Goal: Check status: Check status

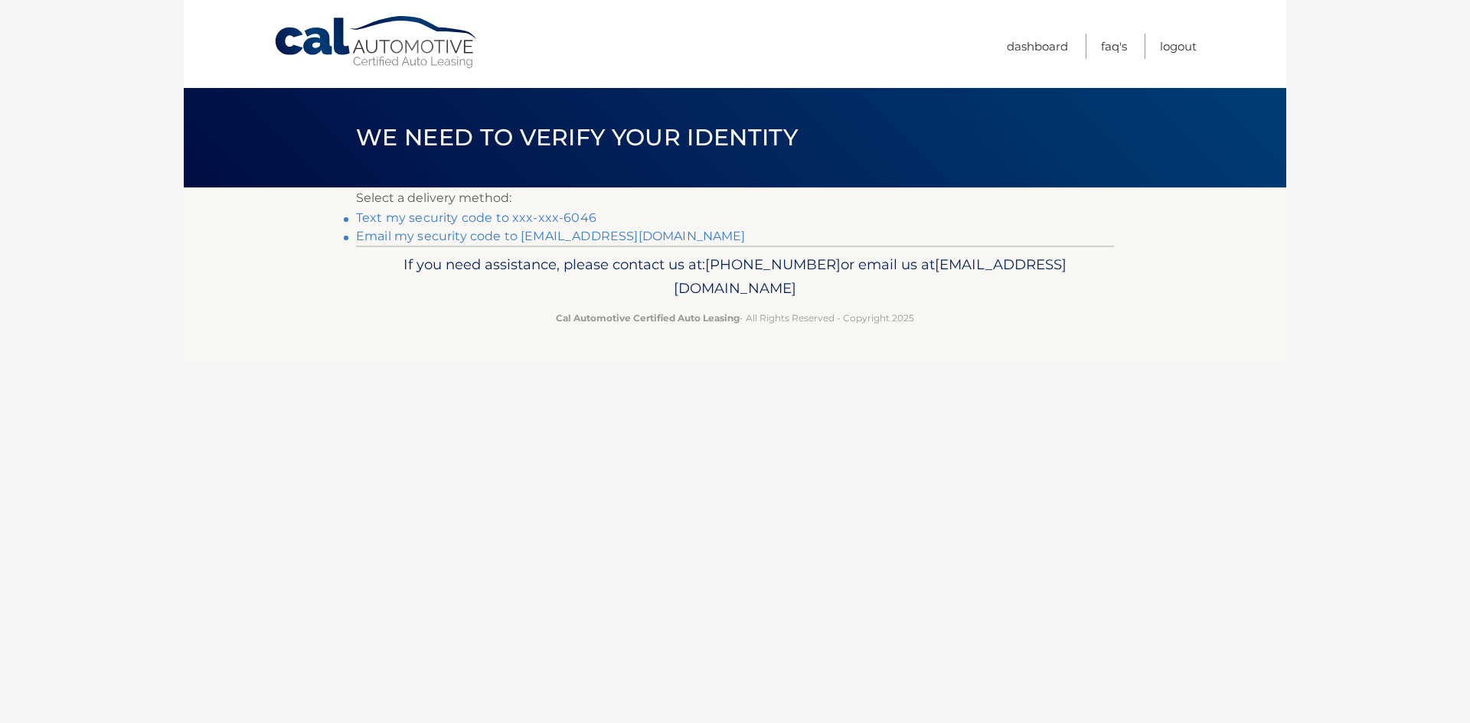
click at [517, 217] on link "Text my security code to xxx-xxx-6046" at bounding box center [476, 218] width 240 height 15
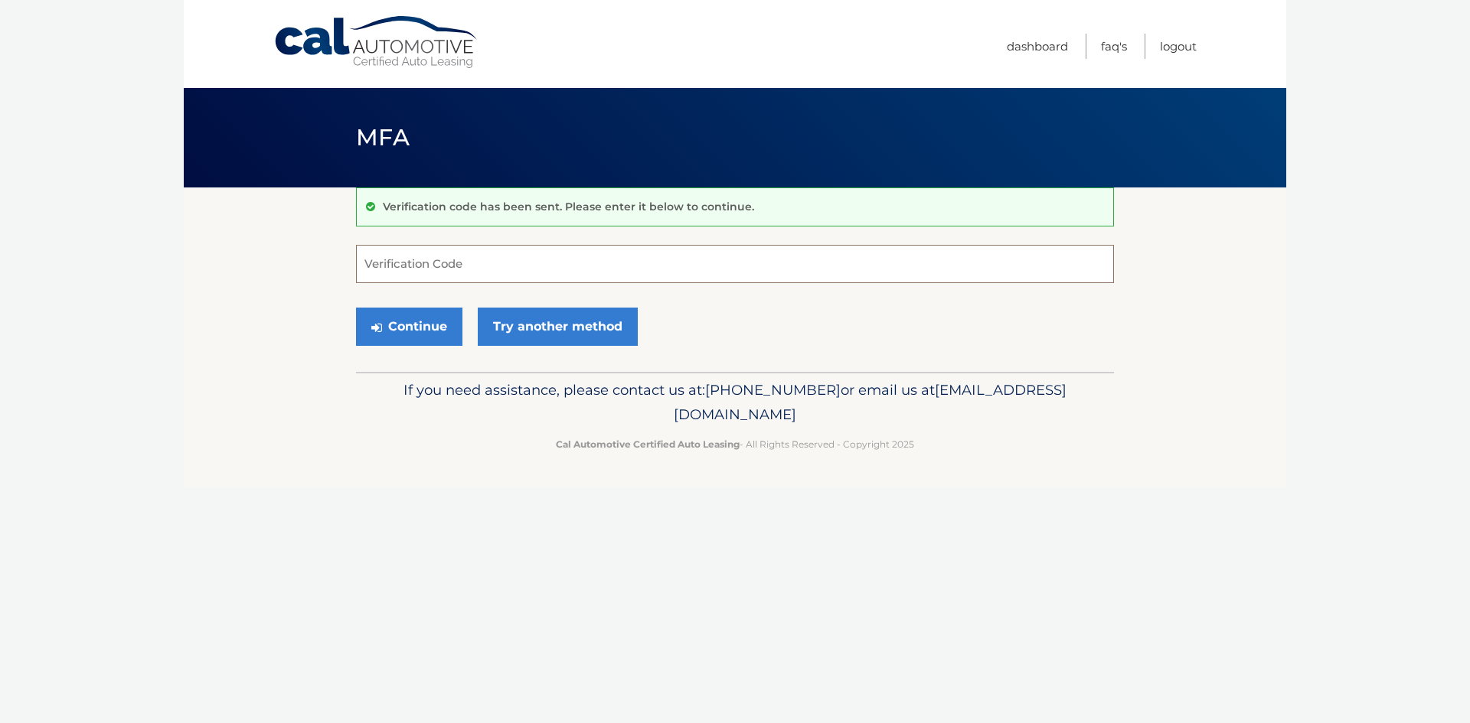
click at [426, 277] on input "Verification Code" at bounding box center [735, 264] width 758 height 38
type input "813937"
click at [424, 331] on button "Continue" at bounding box center [409, 327] width 106 height 38
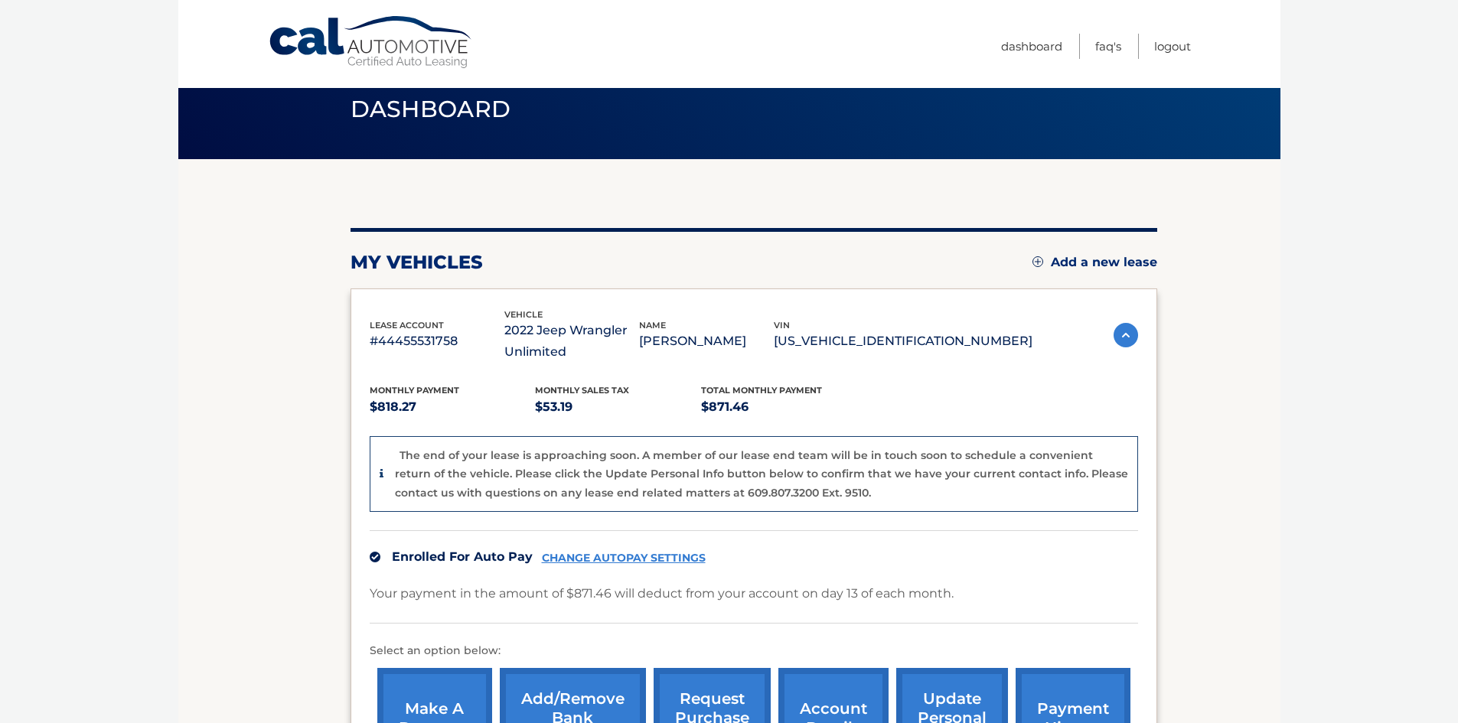
scroll to position [77, 0]
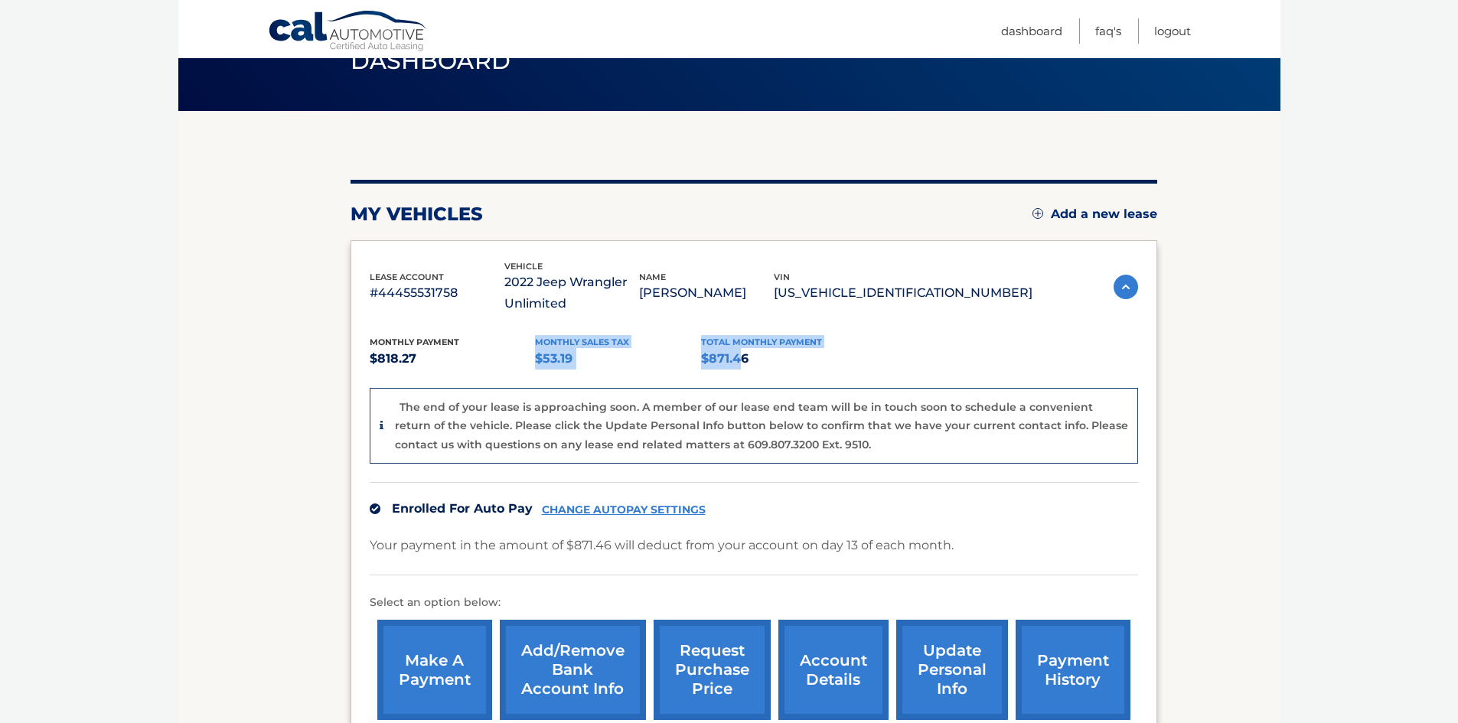
drag, startPoint x: 424, startPoint y: 363, endPoint x: 750, endPoint y: 354, distance: 326.2
click at [750, 354] on div "Monthly Payment $818.27 Monthly sales Tax $53.19 Total Monthly Payment $871.46" at bounding box center [701, 352] width 663 height 34
click at [750, 354] on p "$871.46" at bounding box center [784, 358] width 166 height 21
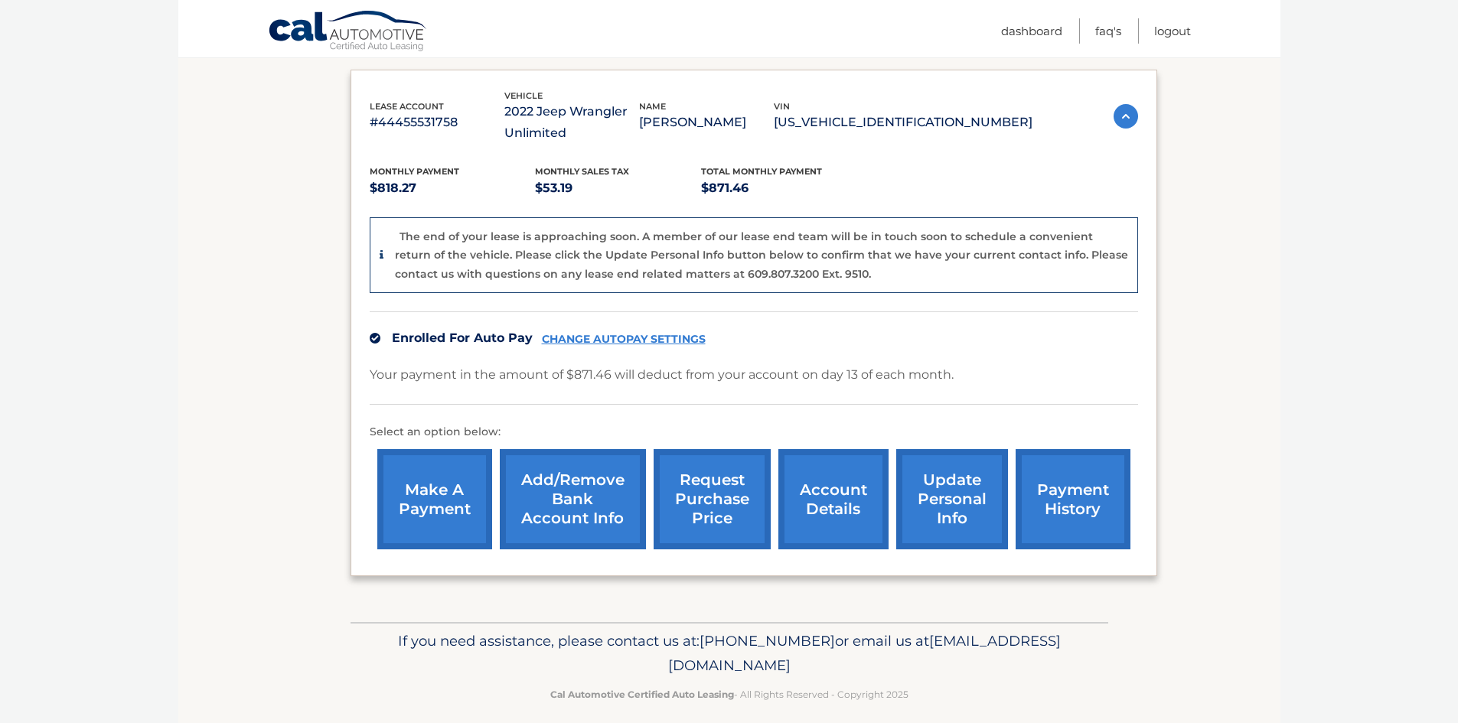
scroll to position [263, 0]
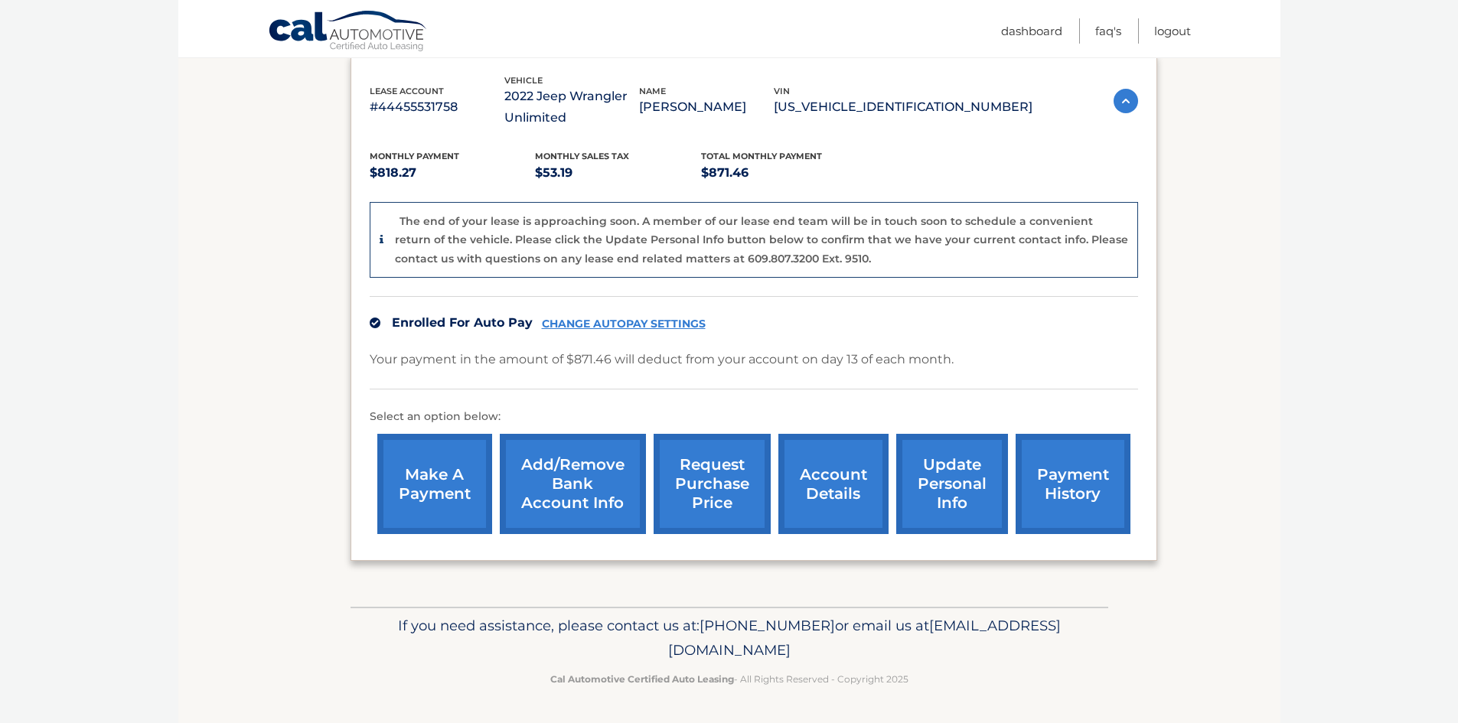
click at [630, 361] on p "Your payment in the amount of $871.46 will deduct from your account on day 13 o…" at bounding box center [662, 359] width 584 height 21
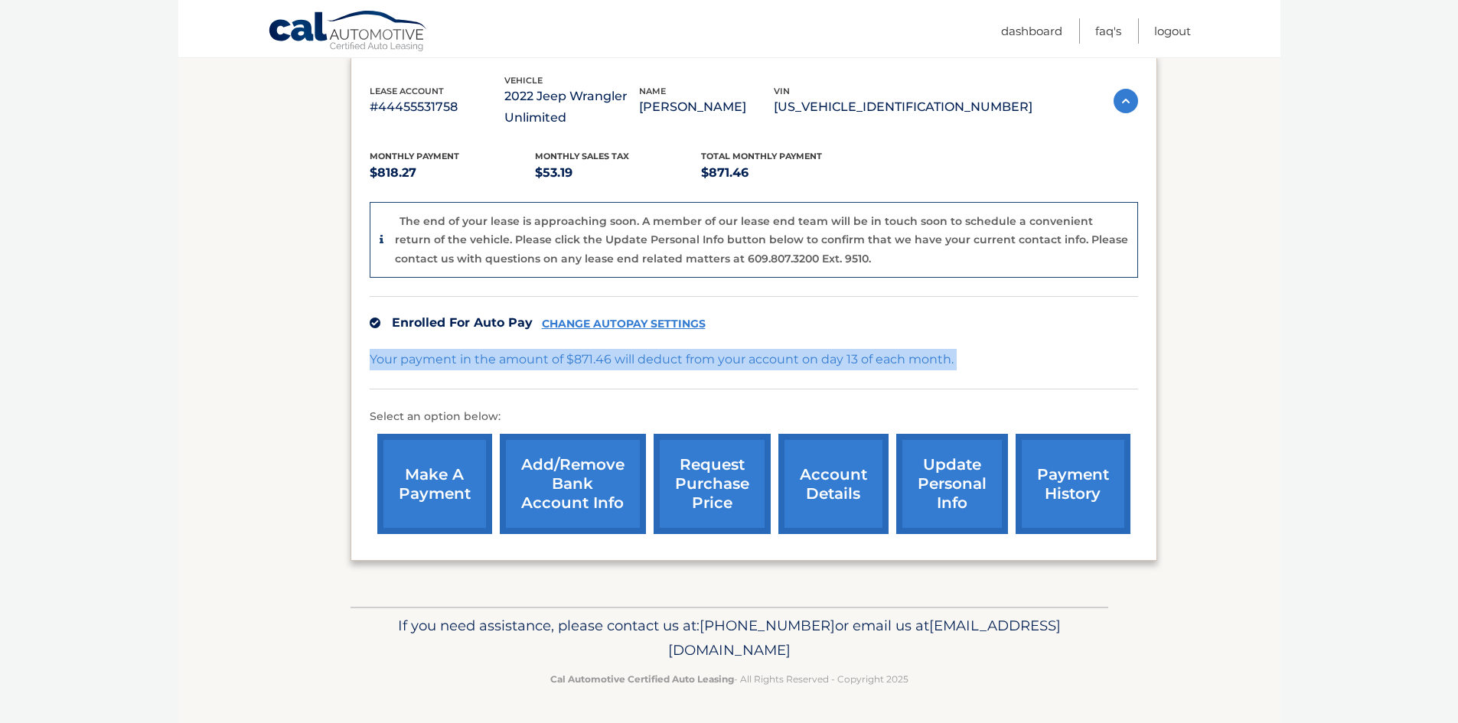
scroll to position [186, 0]
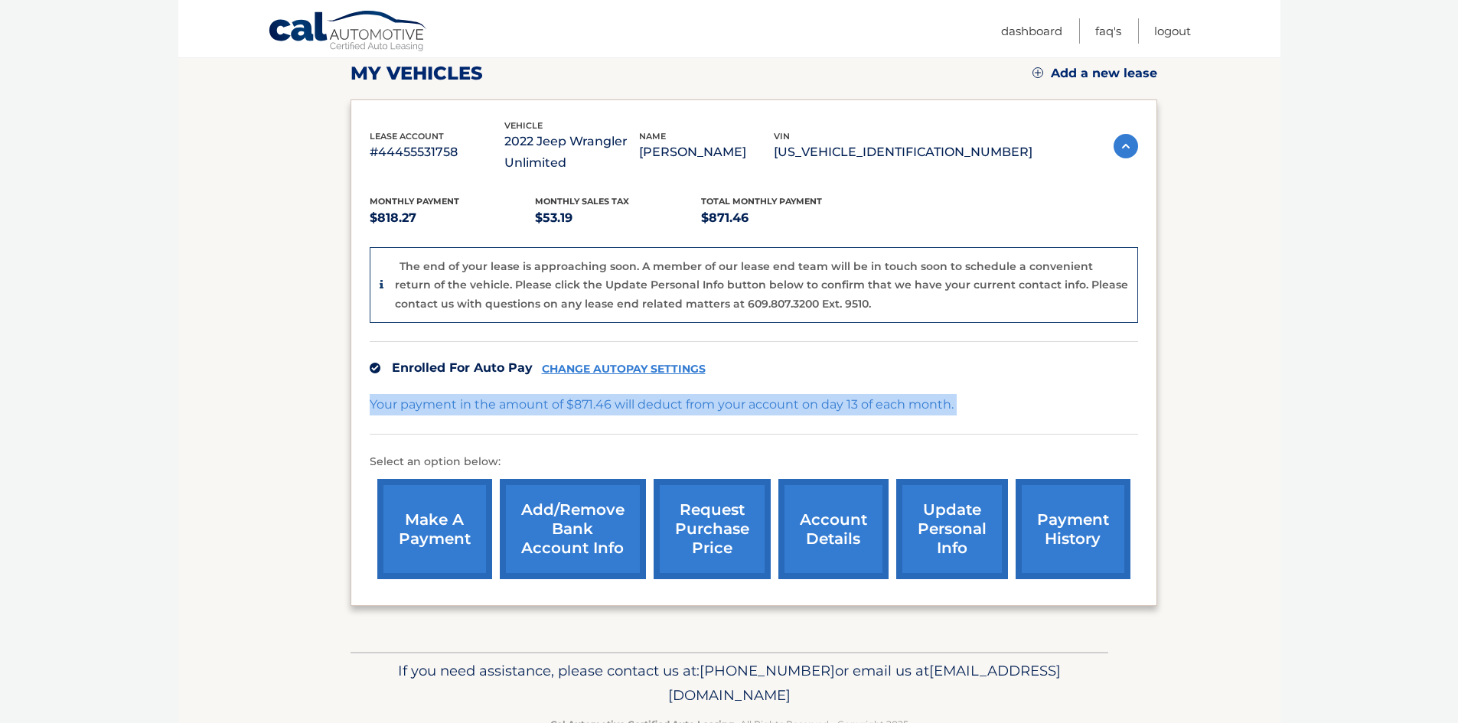
click at [630, 361] on div "Monthly Payment $818.27 Monthly sales Tax $53.19 Total Monthly Payment $871.46 …" at bounding box center [754, 380] width 769 height 413
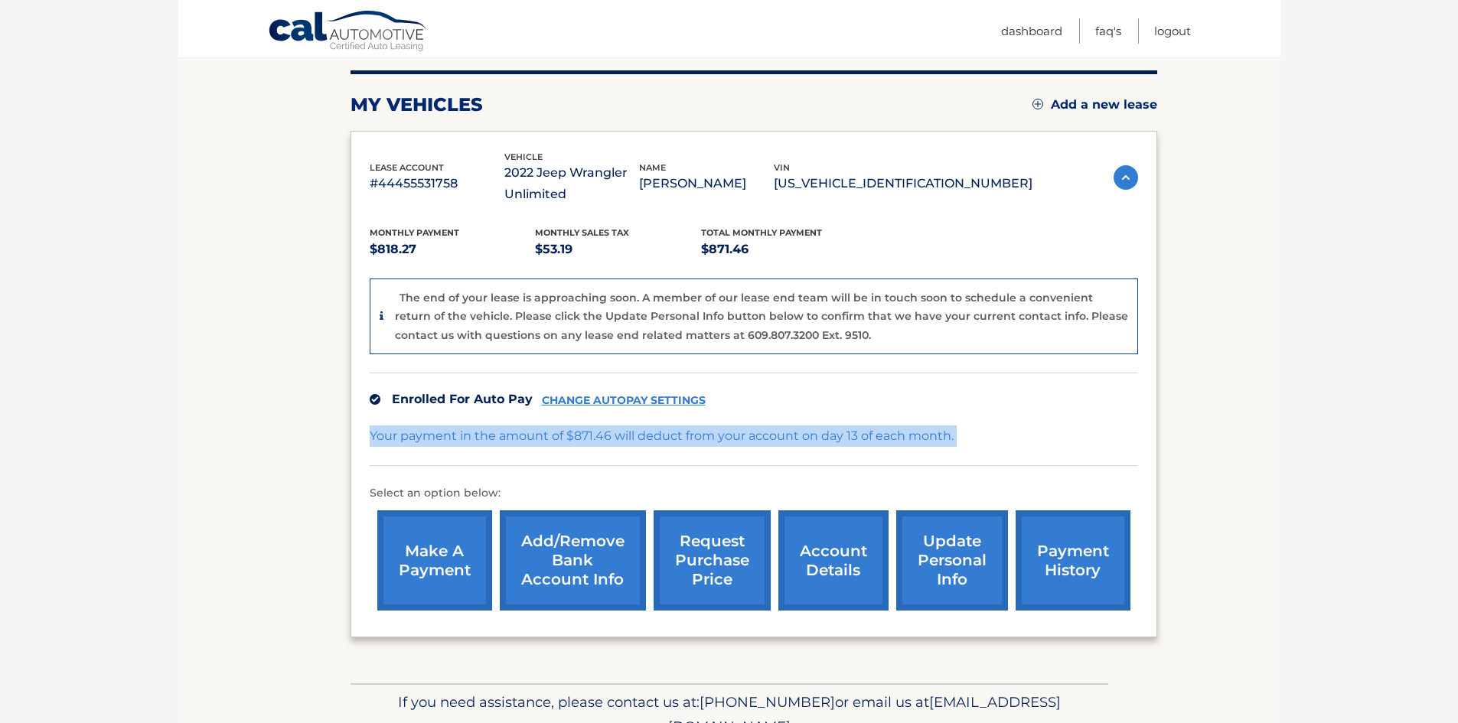
click at [615, 435] on p "Your payment in the amount of $871.46 will deduct from your account on day 13 o…" at bounding box center [662, 436] width 584 height 21
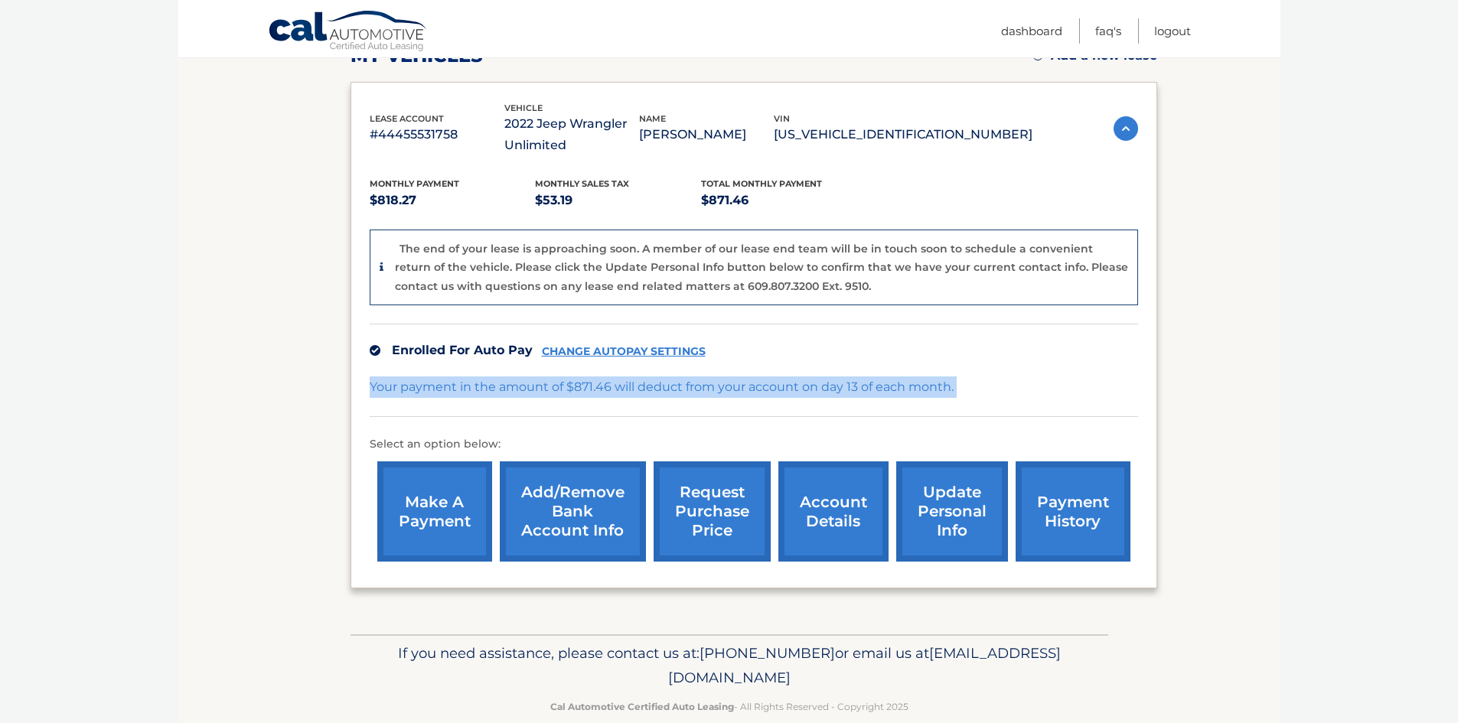
scroll to position [263, 0]
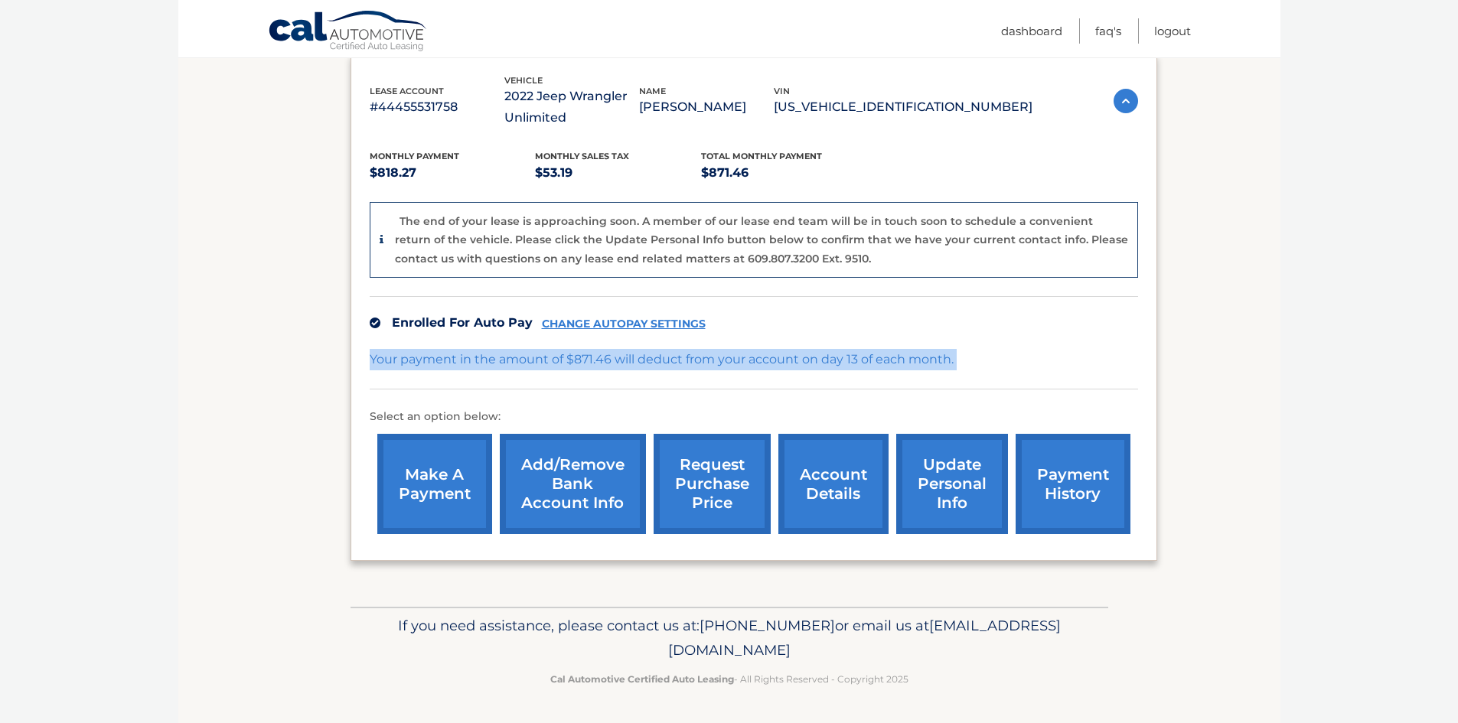
click at [841, 488] on link "account details" at bounding box center [834, 484] width 110 height 100
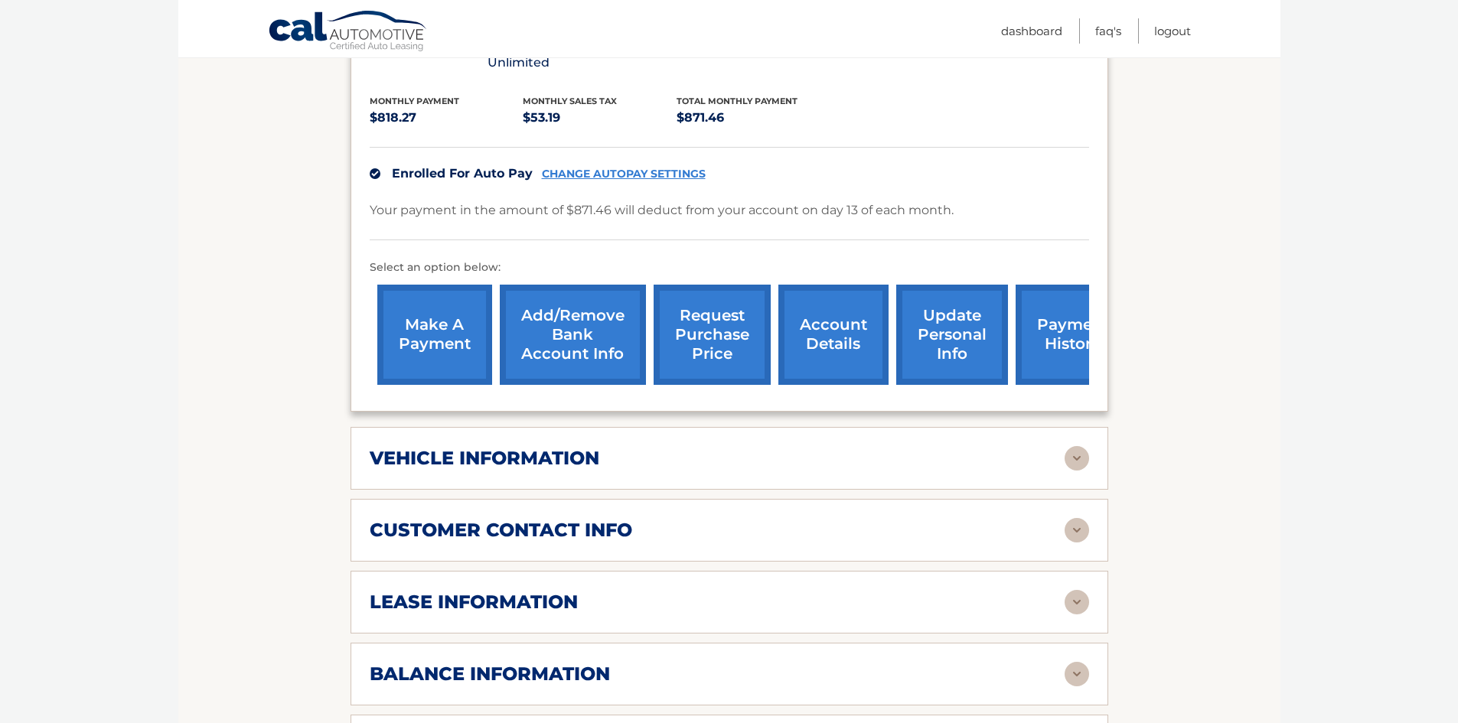
scroll to position [612, 0]
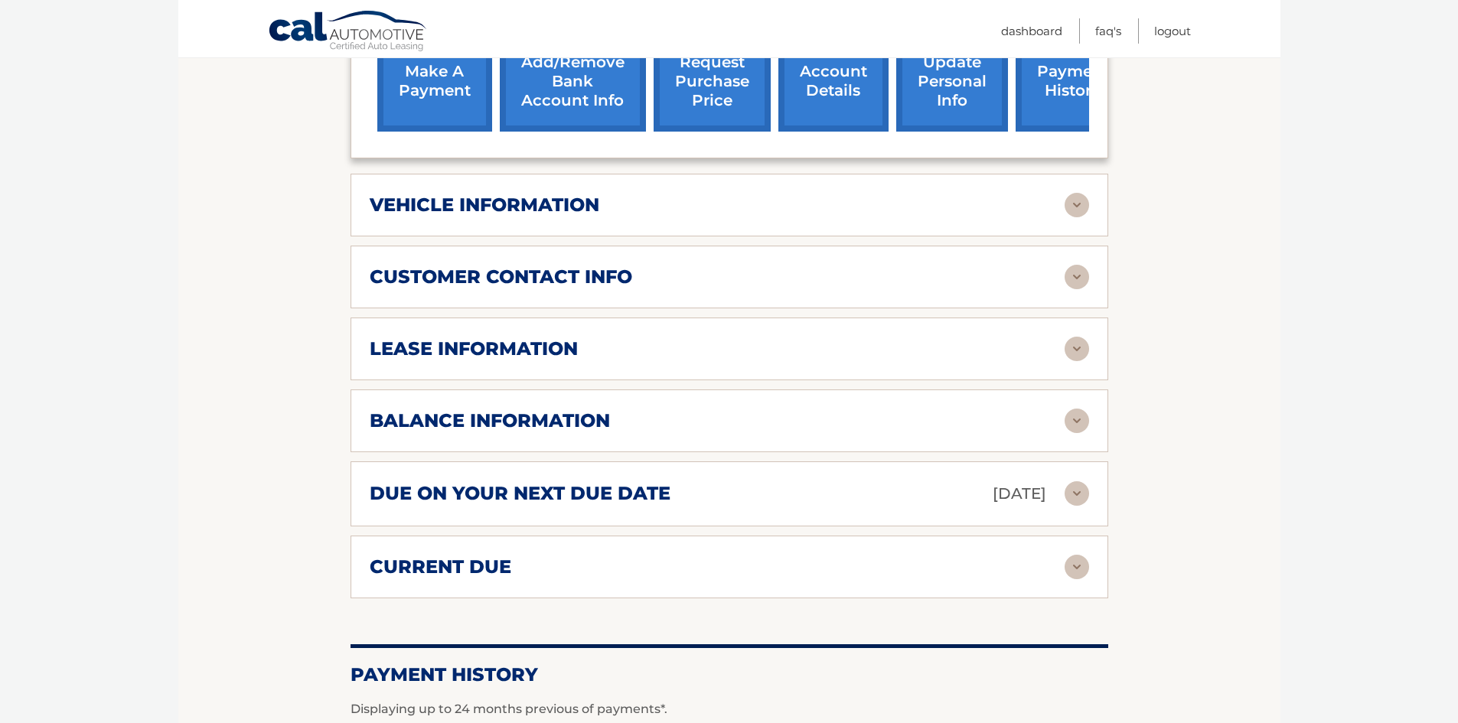
click at [1079, 482] on img at bounding box center [1077, 494] width 24 height 24
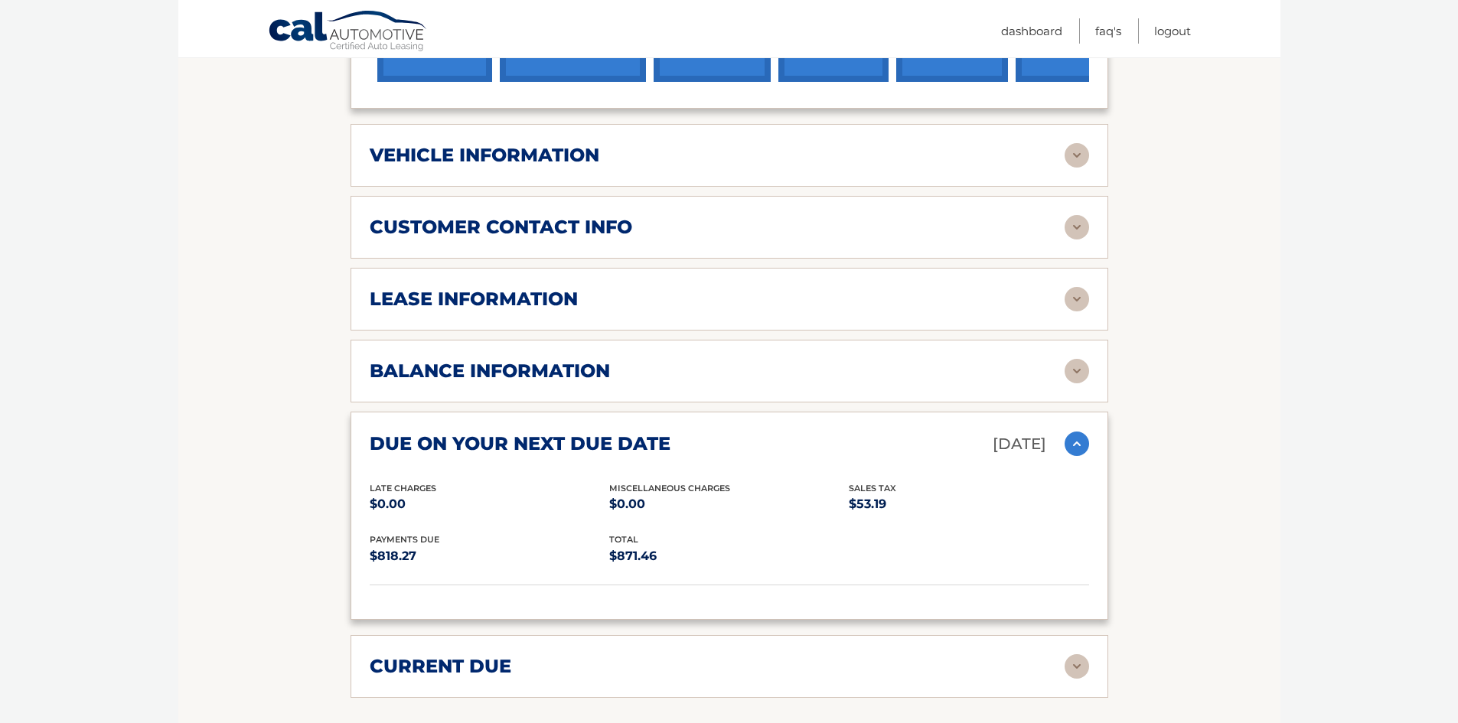
scroll to position [689, 0]
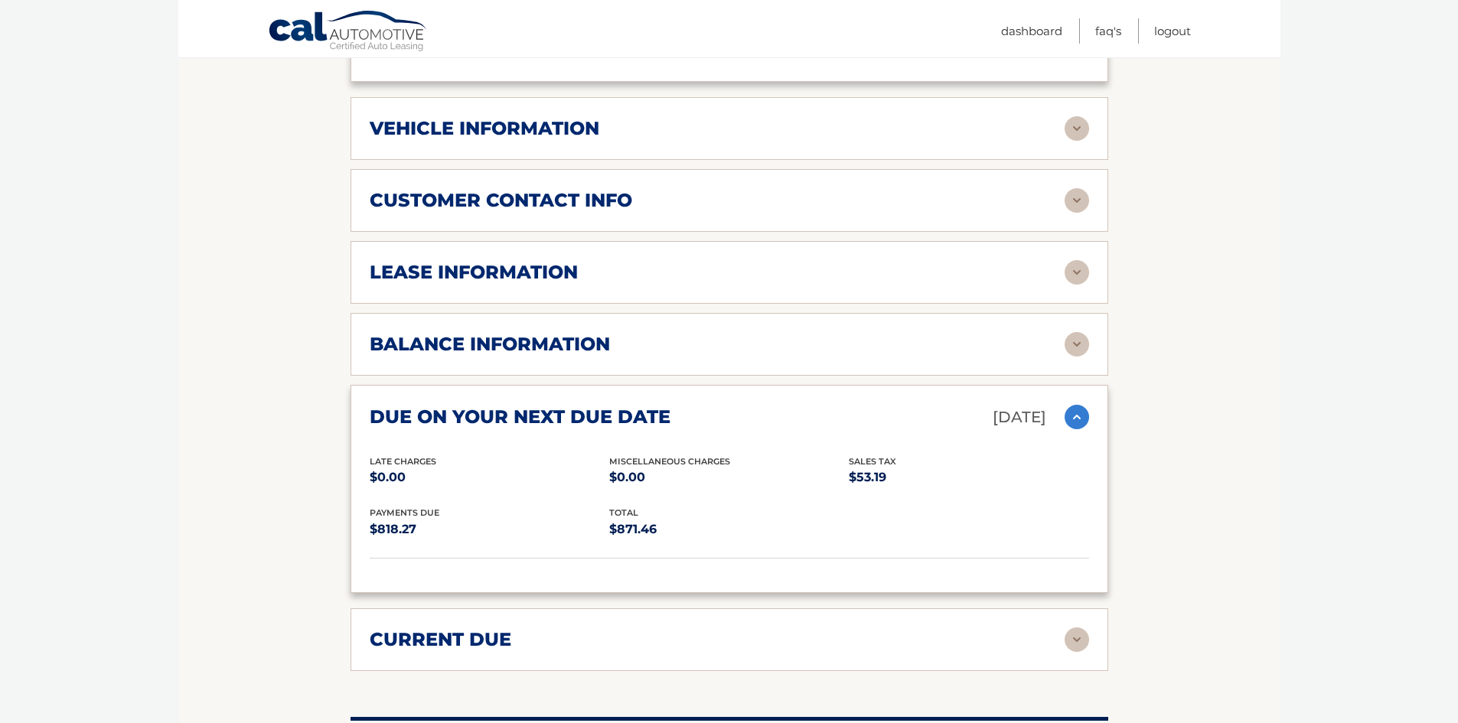
click at [496, 333] on h2 "balance information" at bounding box center [490, 344] width 240 height 23
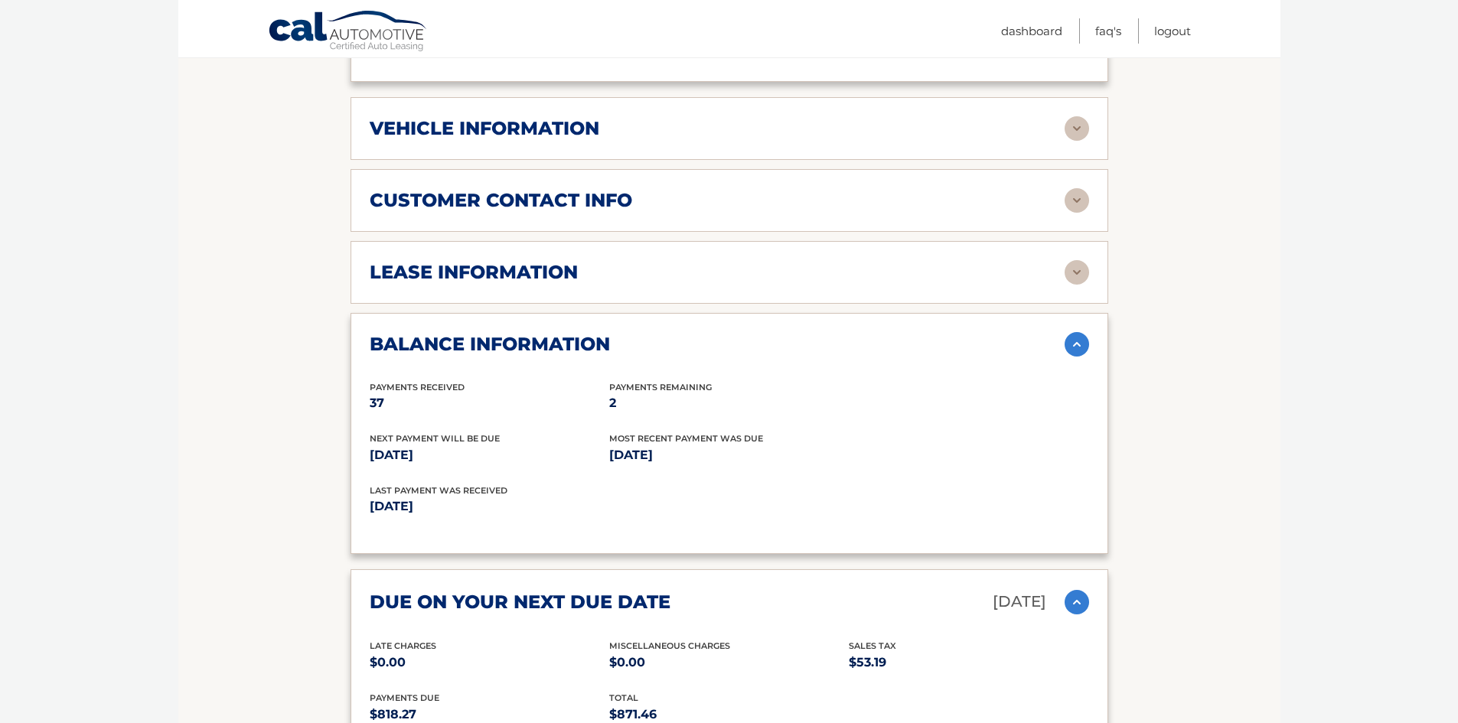
click at [891, 189] on div "customer contact info" at bounding box center [717, 200] width 695 height 23
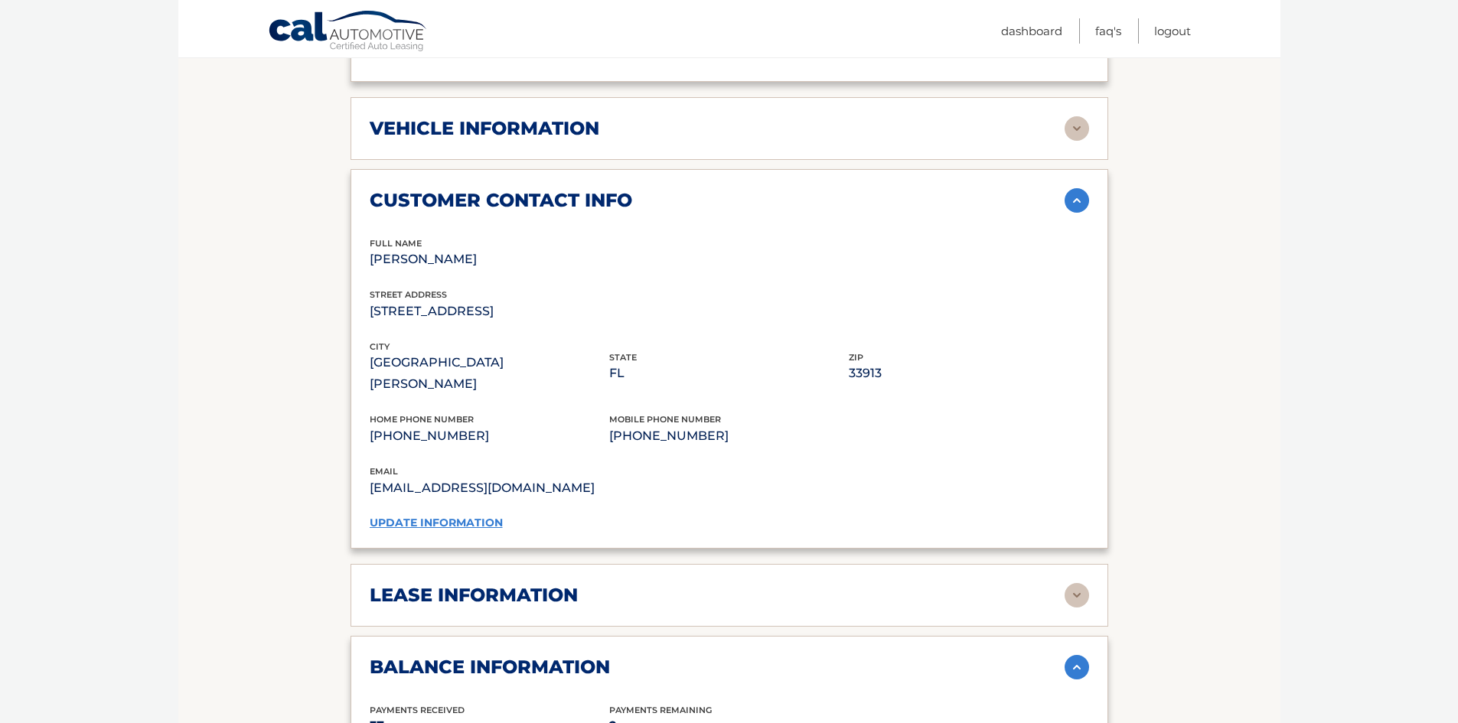
click at [795, 117] on div "vehicle information" at bounding box center [717, 128] width 695 height 23
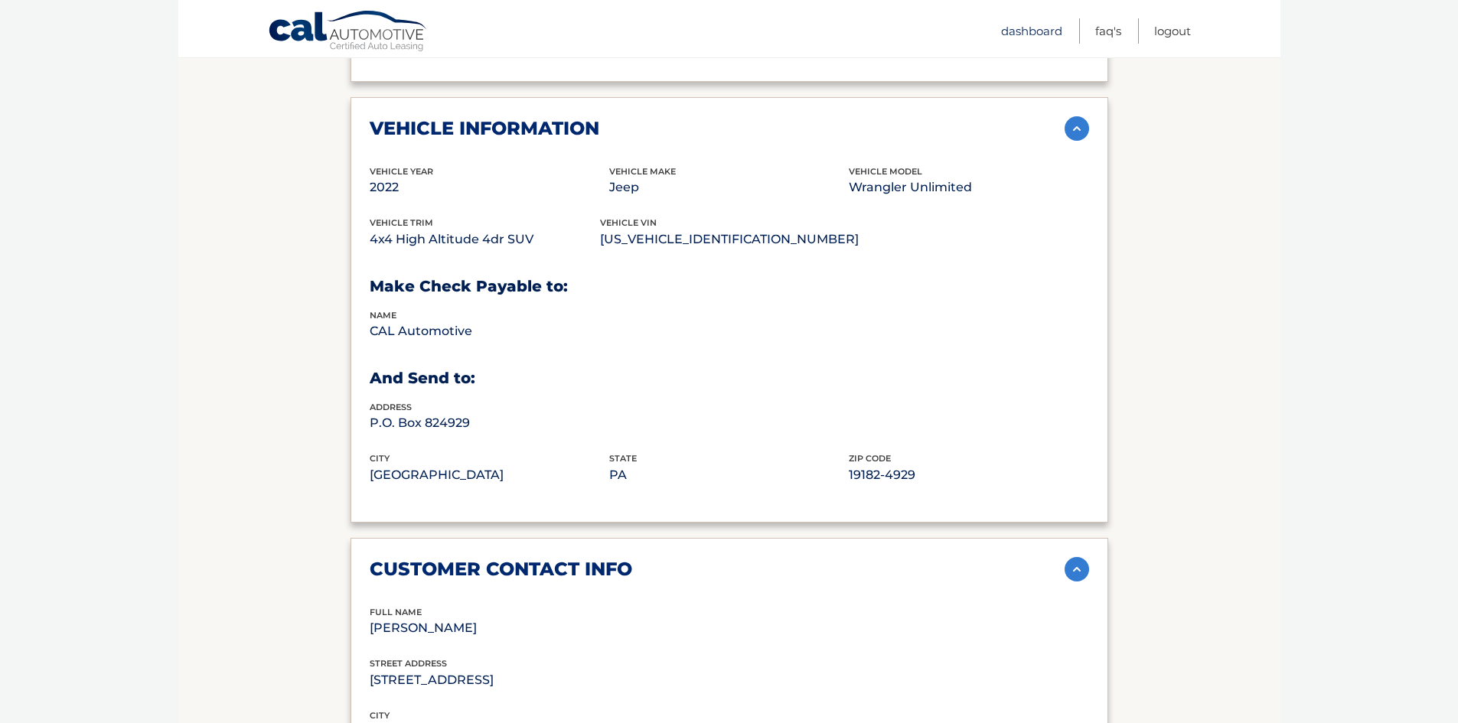
click at [1028, 23] on link "Dashboard" at bounding box center [1031, 30] width 61 height 25
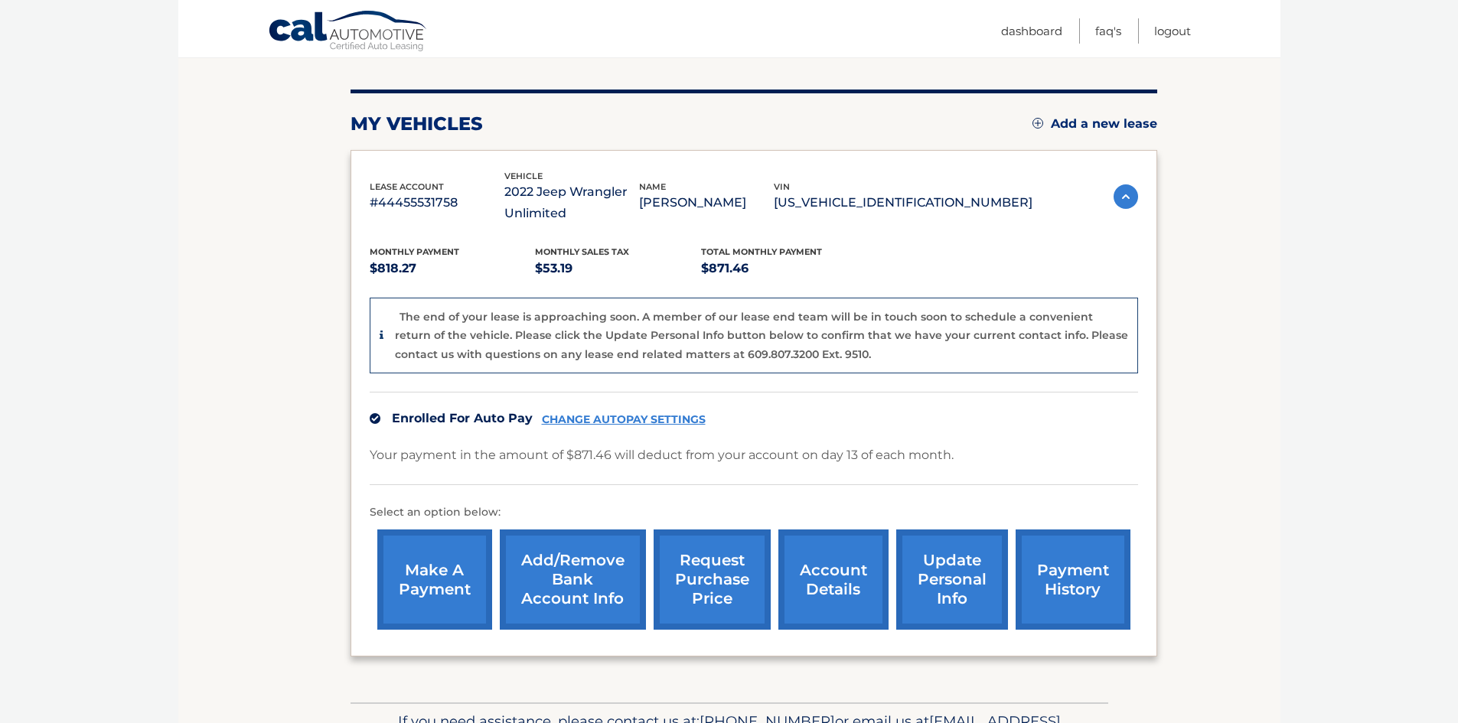
scroll to position [263, 0]
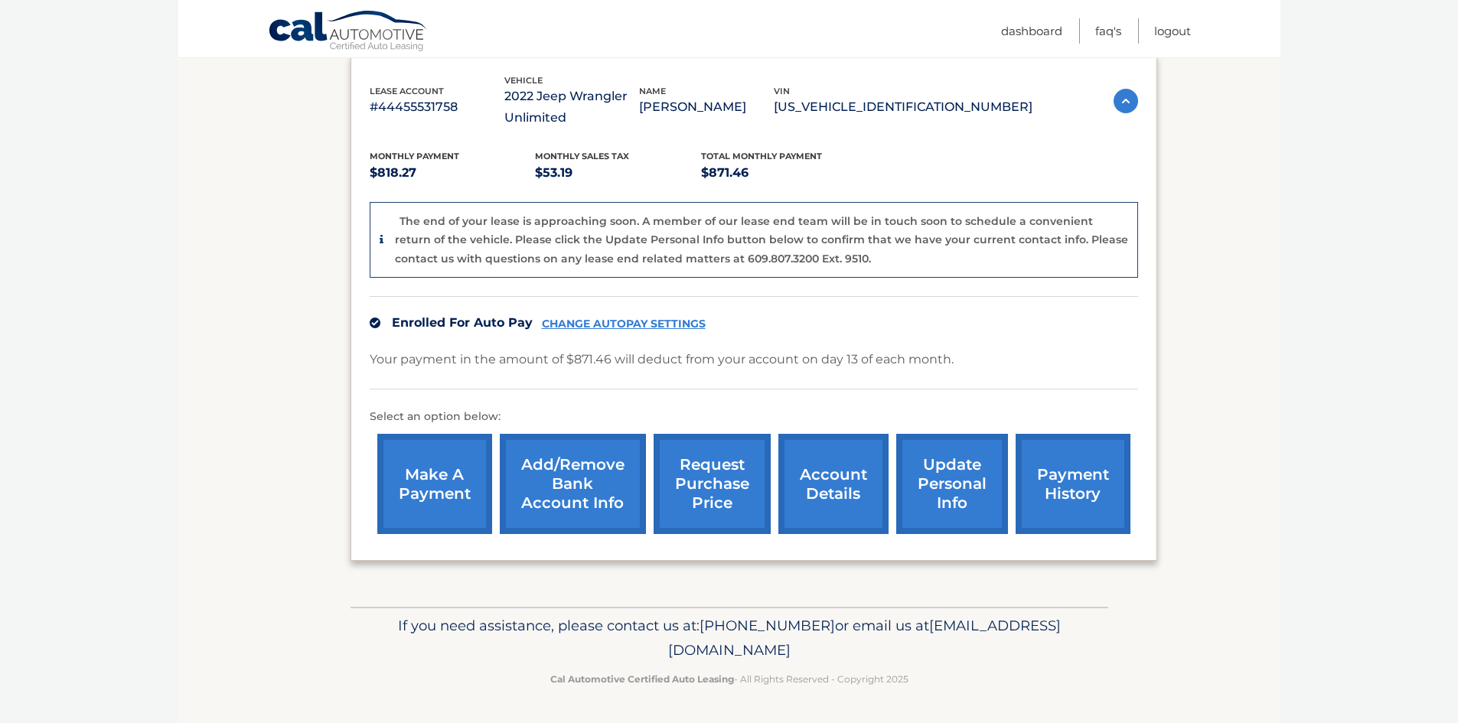
click at [1082, 504] on link "payment history" at bounding box center [1073, 484] width 115 height 100
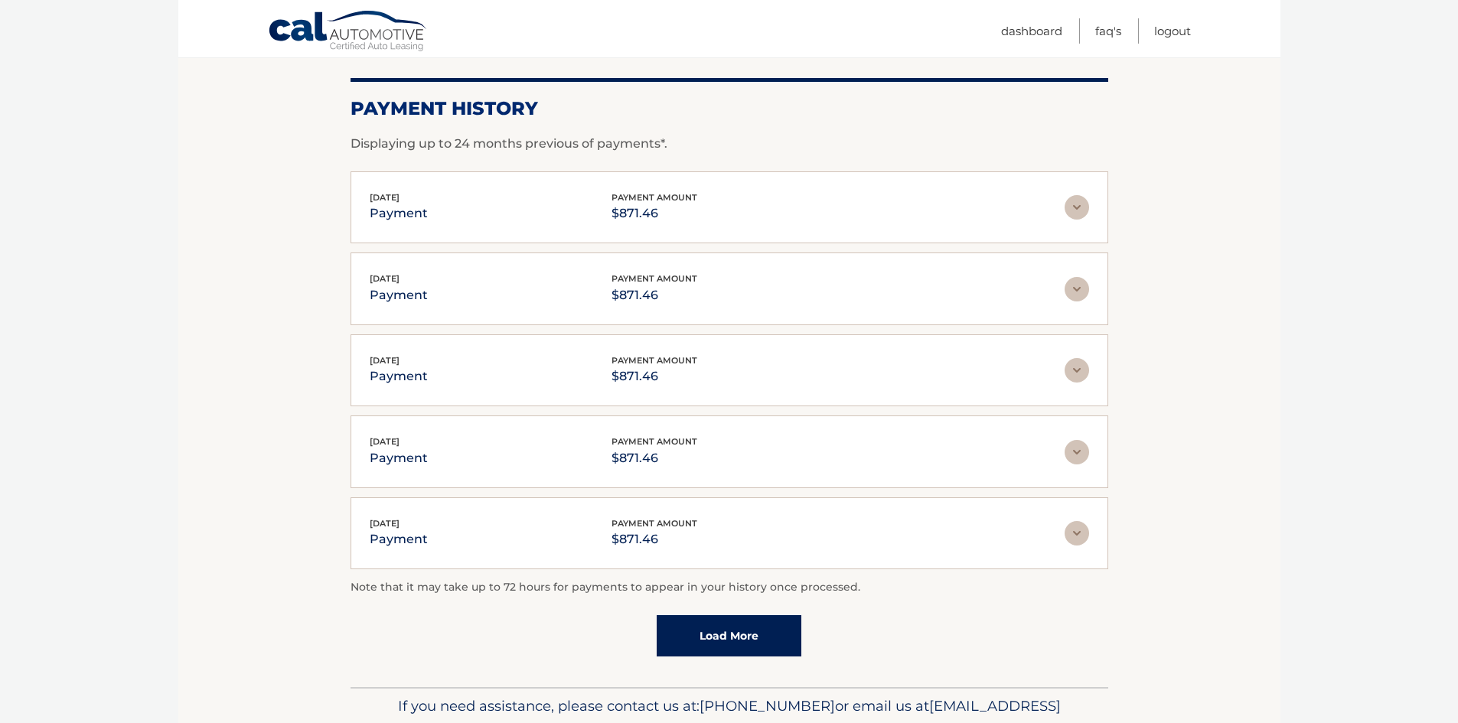
scroll to position [200, 0]
